Goal: Task Accomplishment & Management: Manage account settings

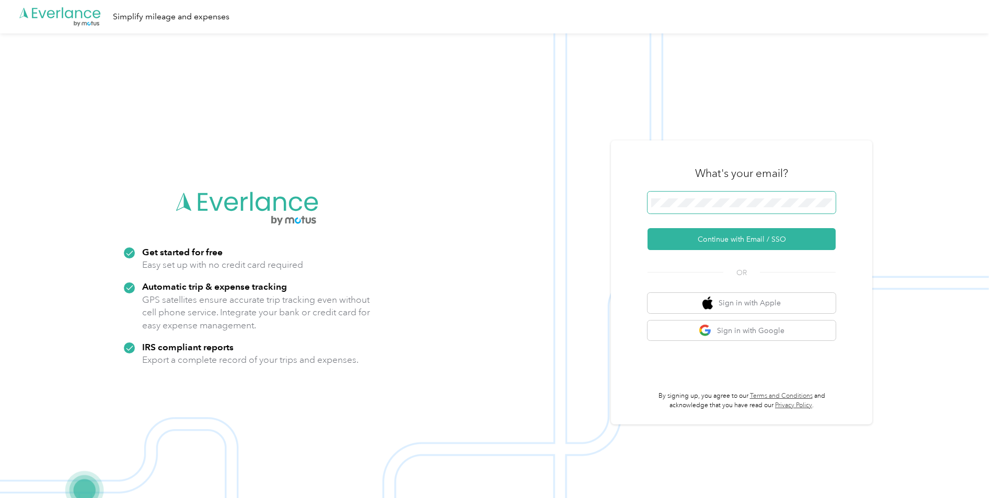
click at [668, 194] on span at bounding box center [741, 203] width 188 height 22
click at [741, 240] on button "Continue with Email / SSO" at bounding box center [741, 239] width 188 height 22
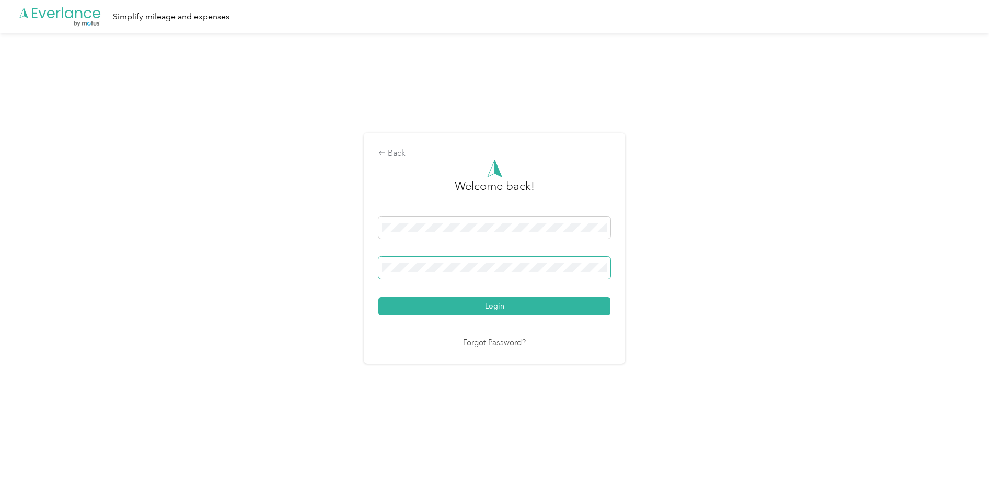
click at [378, 297] on button "Login" at bounding box center [494, 306] width 232 height 18
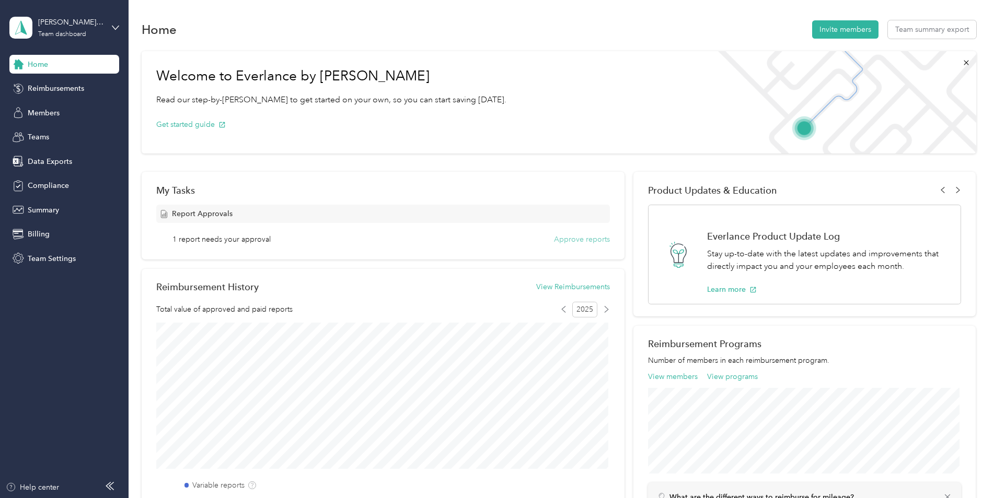
click at [577, 234] on button "Approve reports" at bounding box center [582, 239] width 56 height 11
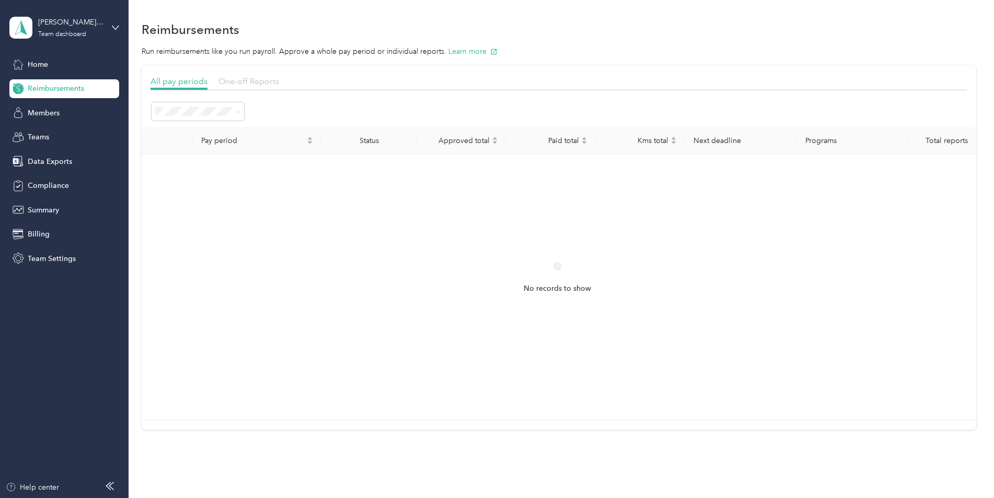
click at [239, 79] on span "One-off Reports" at bounding box center [248, 81] width 61 height 10
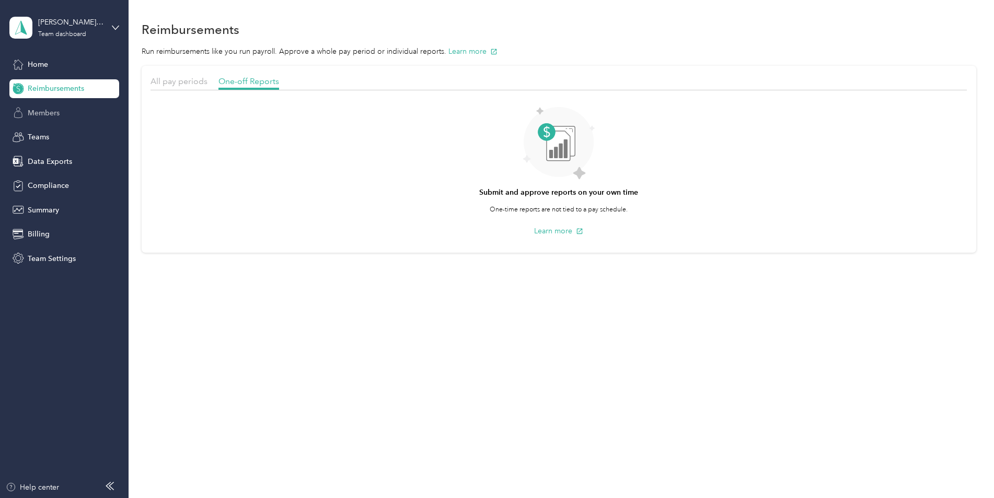
click at [47, 112] on span "Members" at bounding box center [44, 113] width 32 height 11
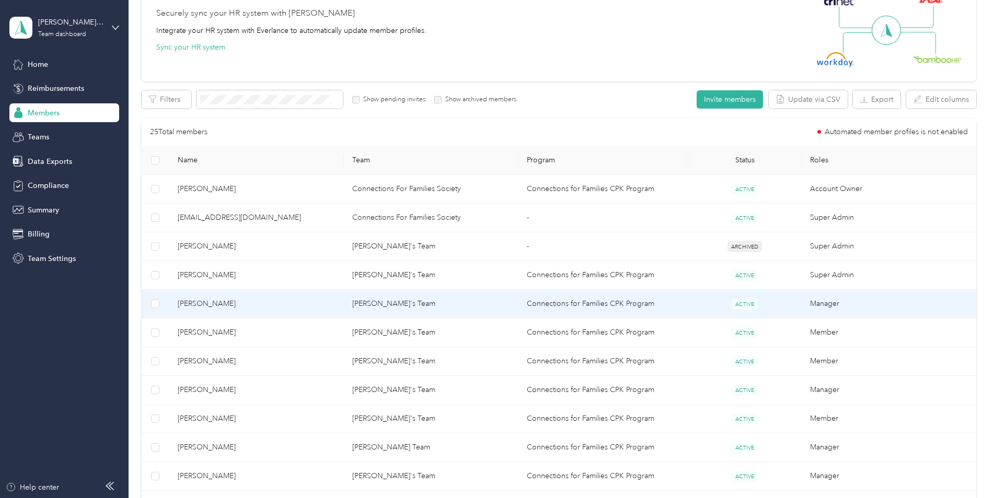
scroll to position [261, 0]
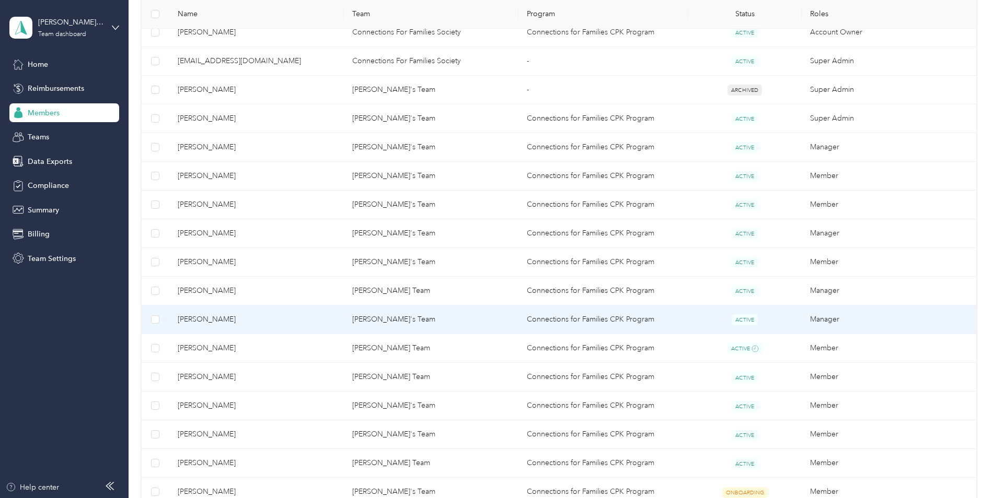
click at [210, 319] on span "[PERSON_NAME]" at bounding box center [257, 319] width 158 height 11
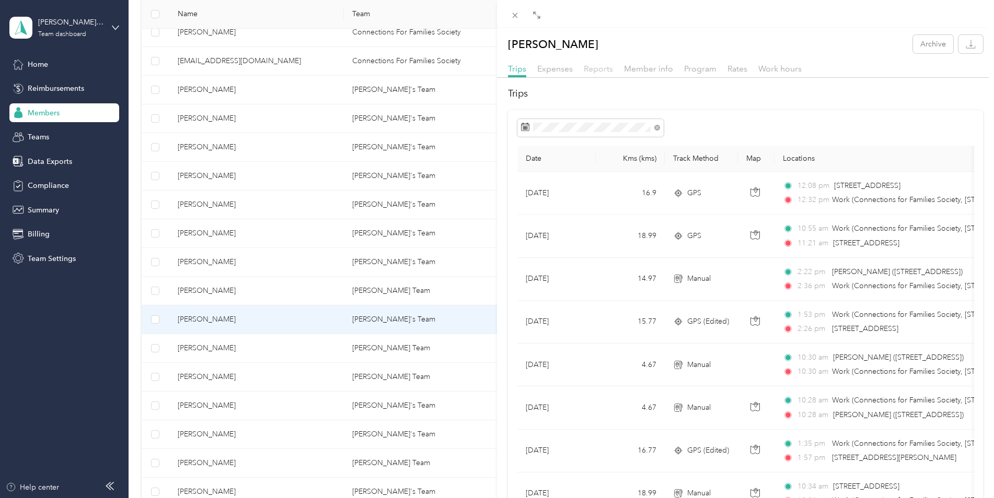
click at [590, 68] on span "Reports" at bounding box center [598, 69] width 29 height 10
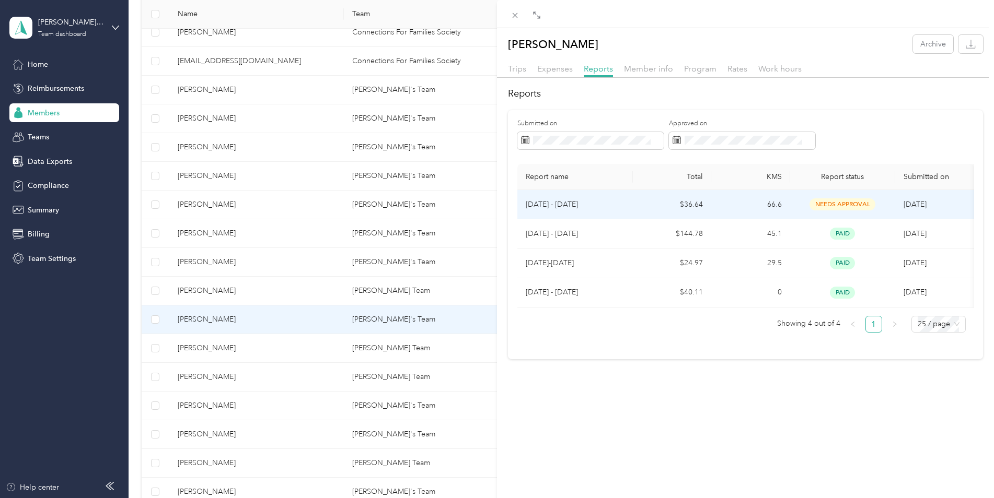
click at [564, 204] on p "[DATE] - [DATE]" at bounding box center [575, 204] width 99 height 11
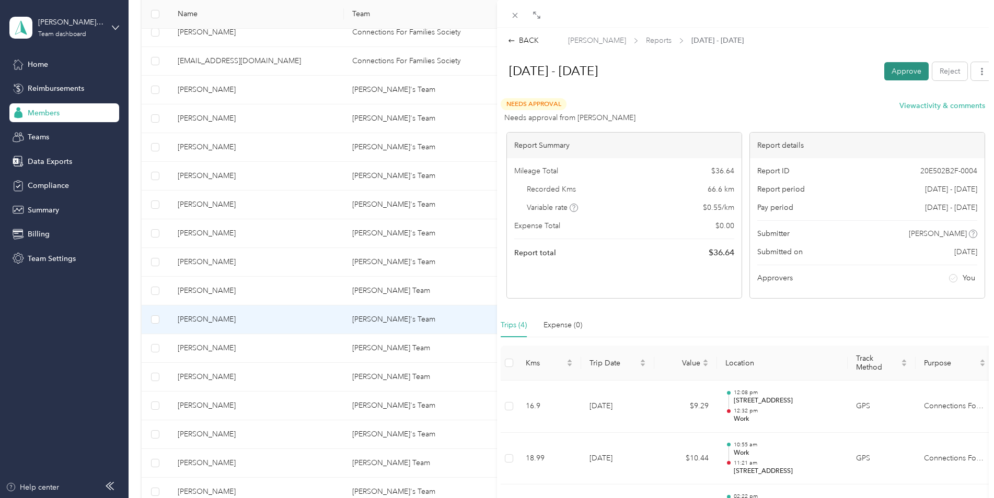
click at [897, 71] on button "Approve" at bounding box center [906, 71] width 44 height 18
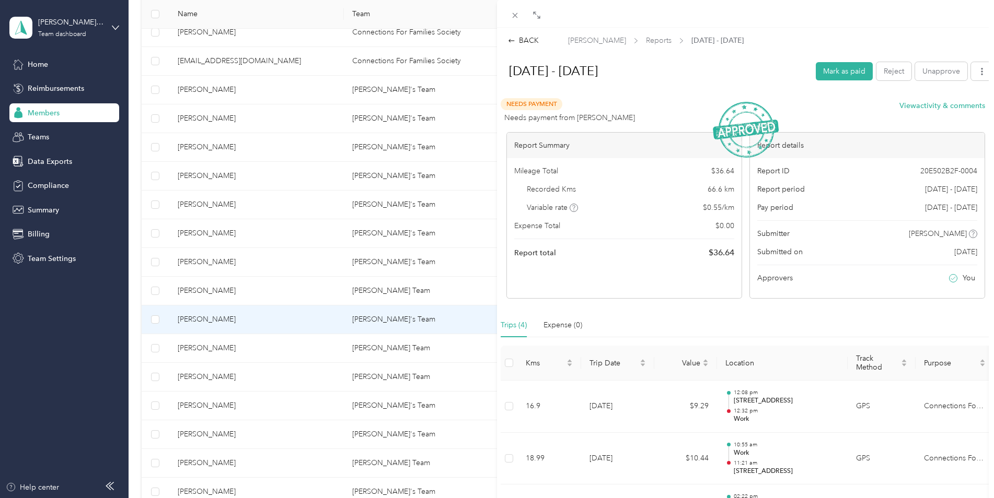
click at [112, 26] on div "BACK [PERSON_NAME] Reports [DATE] - [DATE] [DATE] - [DATE] Mark as paid Reject …" at bounding box center [497, 249] width 994 height 498
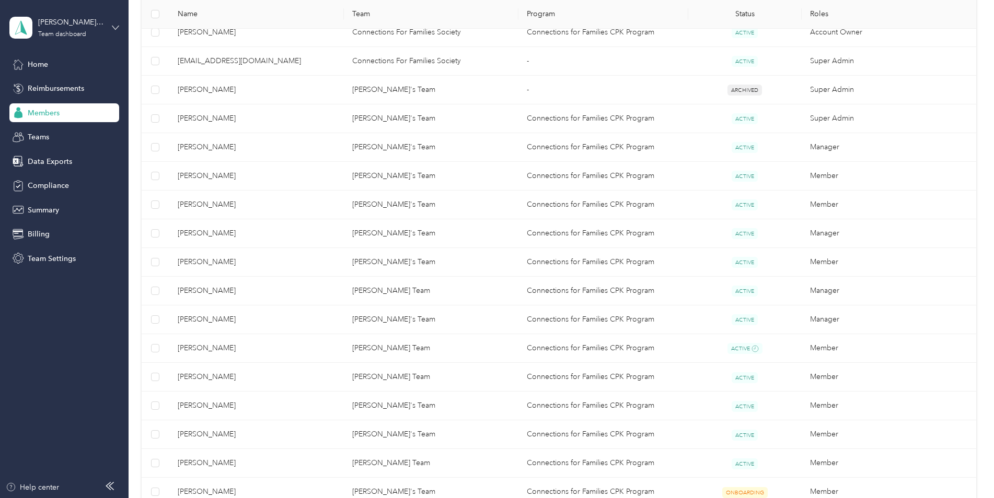
click at [114, 24] on icon at bounding box center [115, 27] width 7 height 7
click at [43, 135] on div "Log out" at bounding box center [39, 133] width 40 height 11
